Goal: Information Seeking & Learning: Find specific fact

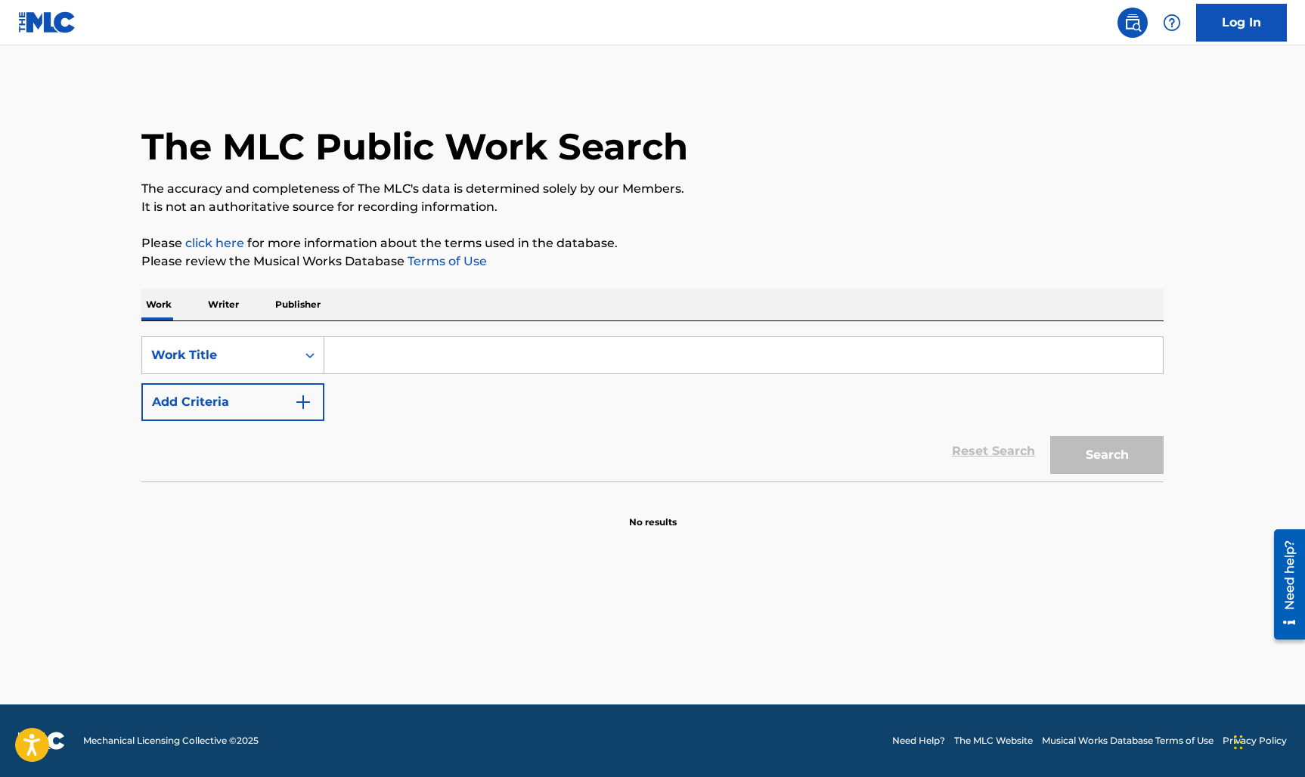
click at [426, 361] on input "Search Form" at bounding box center [743, 355] width 838 height 36
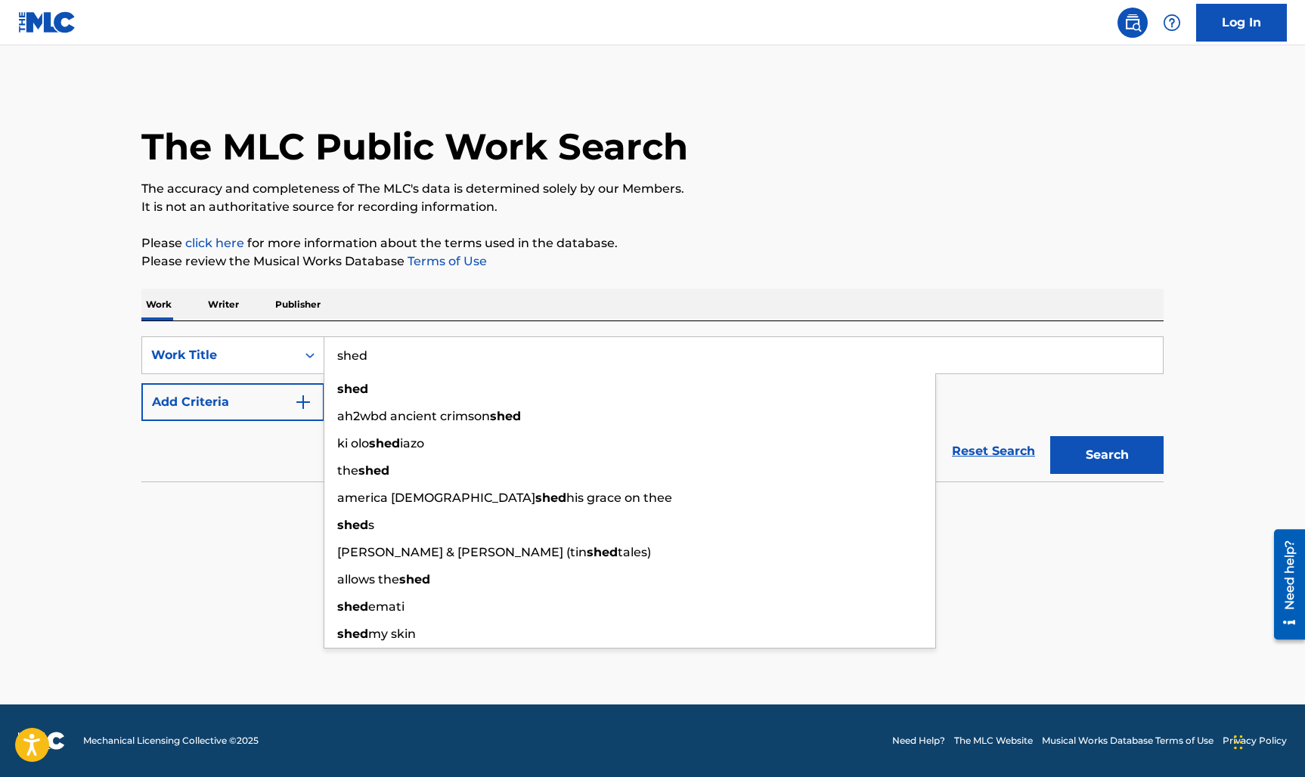
type input "shed"
click at [252, 407] on button "Add Criteria" at bounding box center [232, 402] width 183 height 38
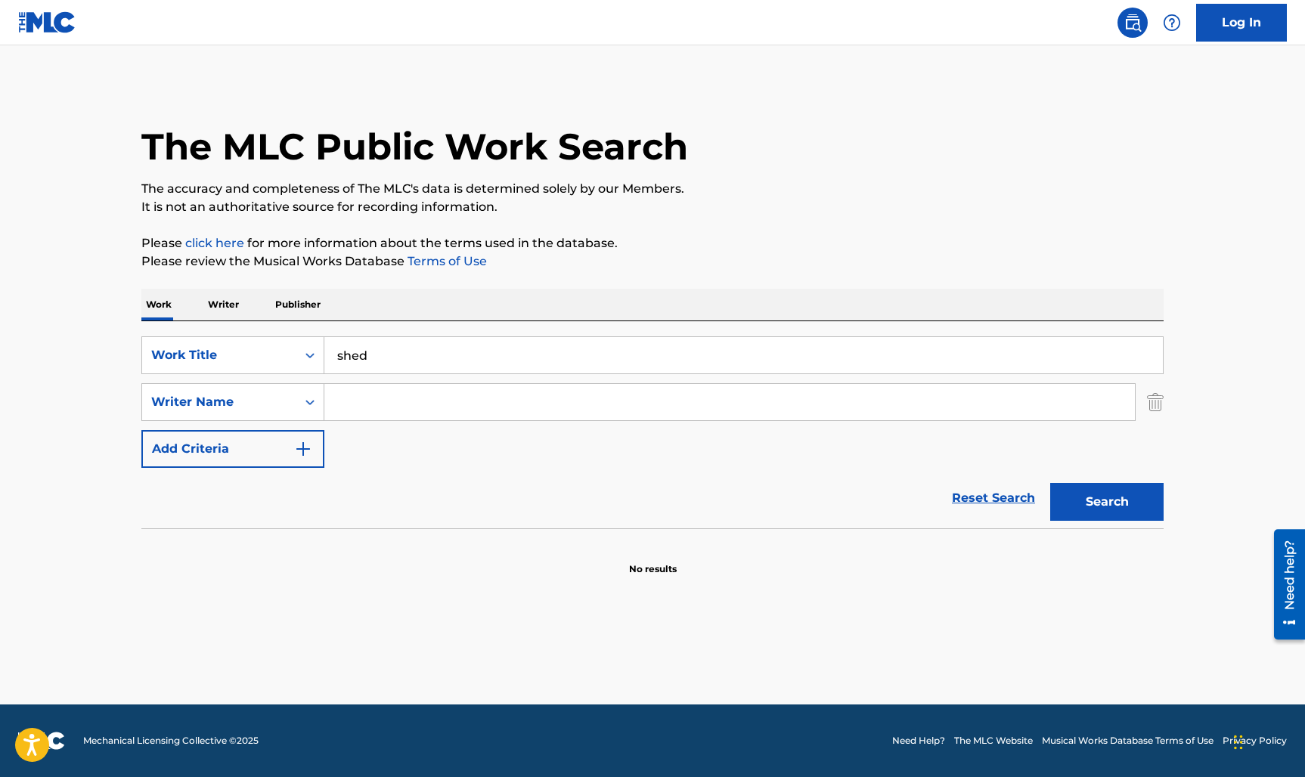
click at [367, 403] on input "Search Form" at bounding box center [729, 402] width 810 height 36
type input "rushdee"
click at [1050, 483] on button "Search" at bounding box center [1106, 502] width 113 height 38
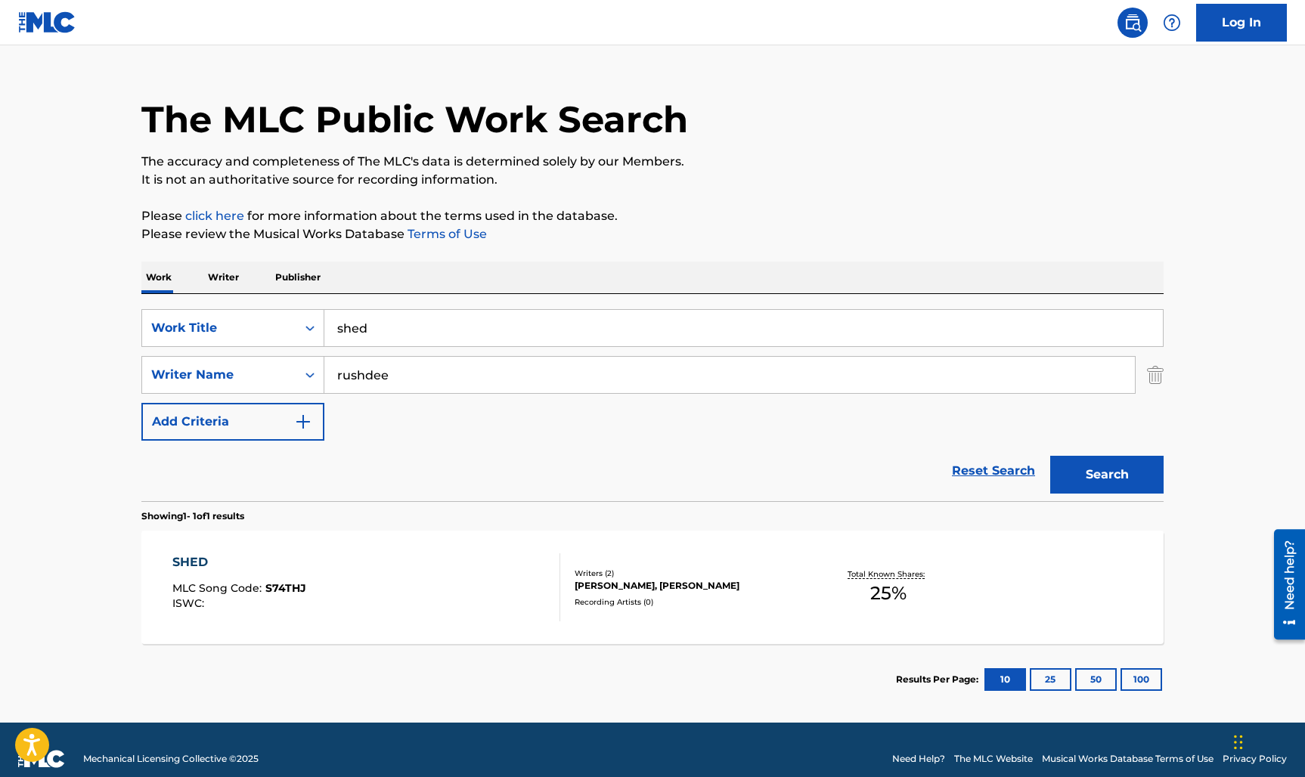
scroll to position [45, 0]
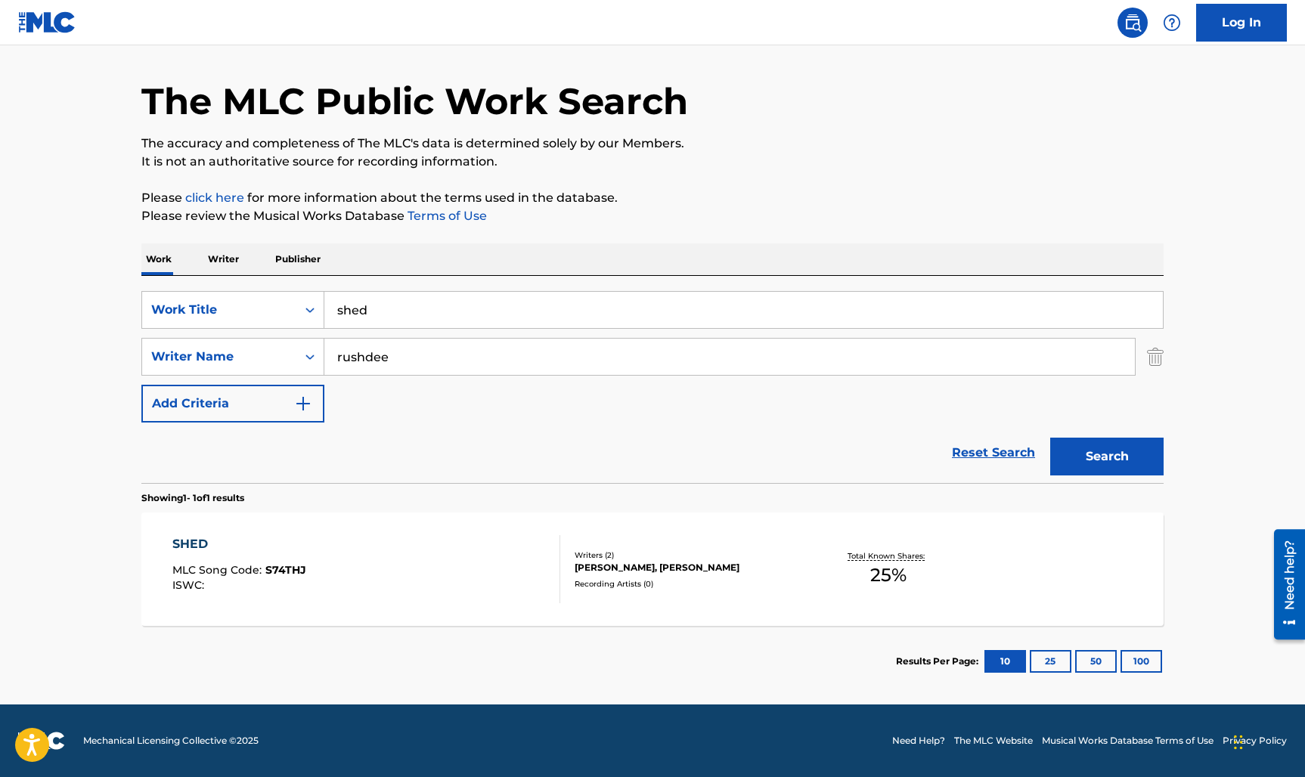
click at [511, 582] on div "SHED MLC Song Code : S74THJ ISWC :" at bounding box center [366, 569] width 388 height 68
